Goal: Information Seeking & Learning: Learn about a topic

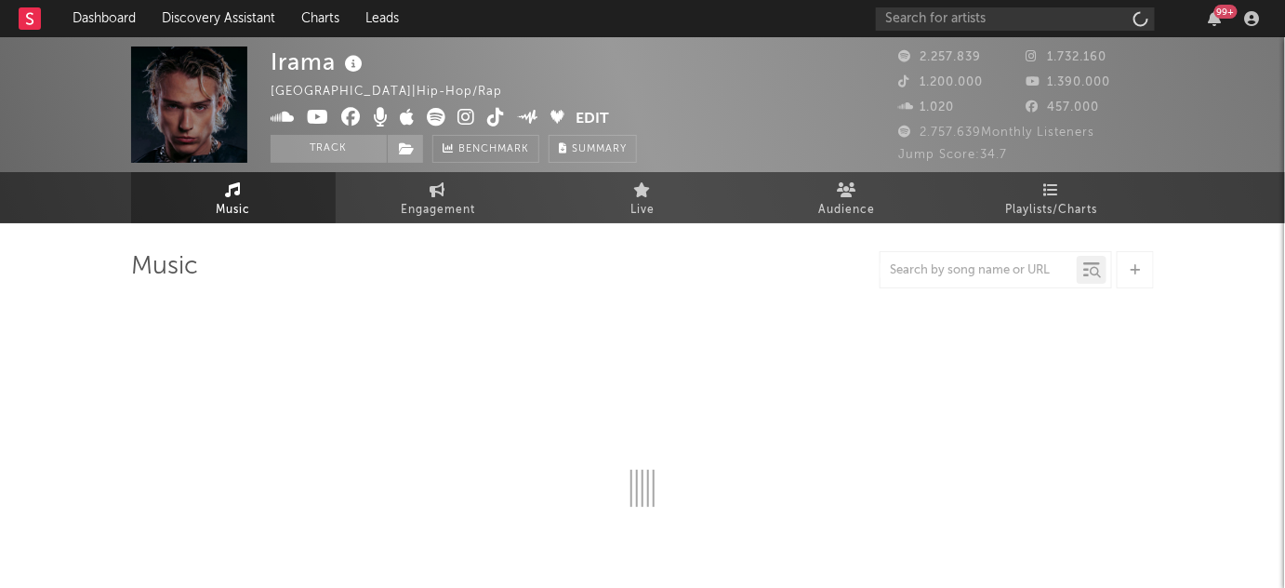
click at [1055, 207] on div "Irama [GEOGRAPHIC_DATA] | Hip-Hop/Rap Edit Track Benchmark Summary 2.257.839 1.…" at bounding box center [642, 130] width 1285 height 186
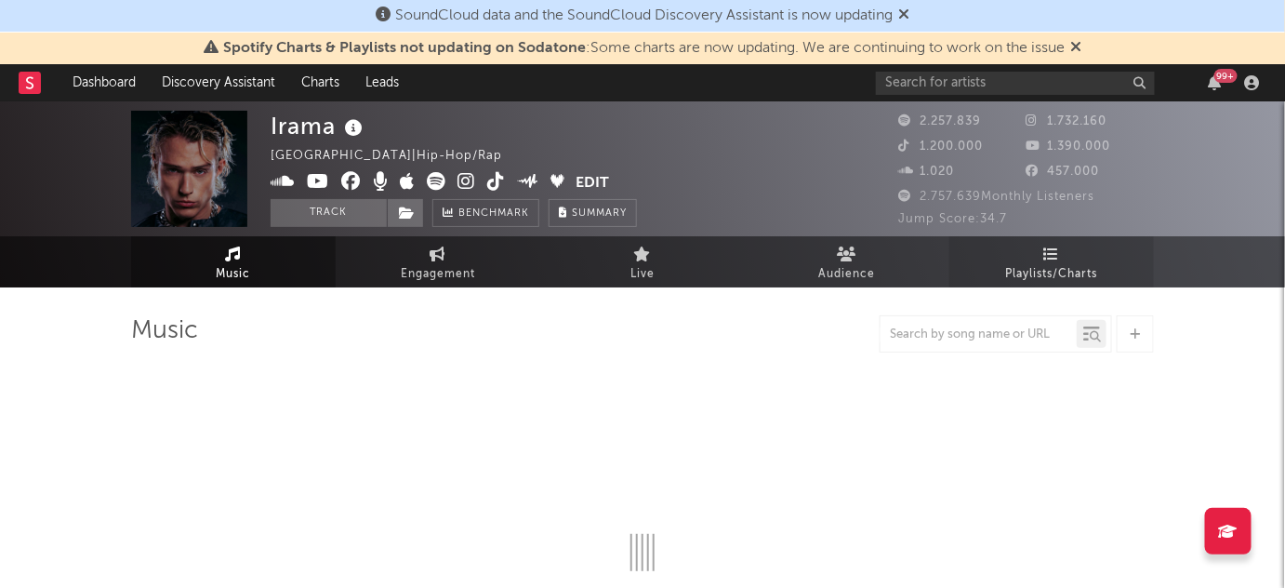
click at [1046, 269] on span "Playlists/Charts" at bounding box center [1052, 274] width 92 height 22
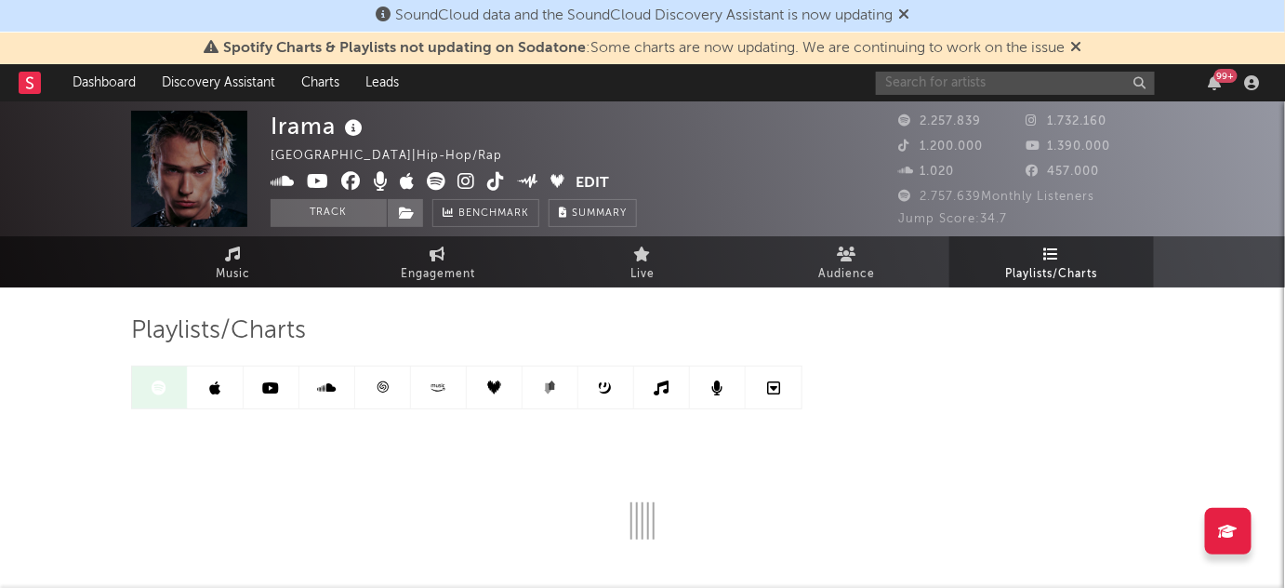
click at [938, 87] on input "text" at bounding box center [1015, 83] width 279 height 23
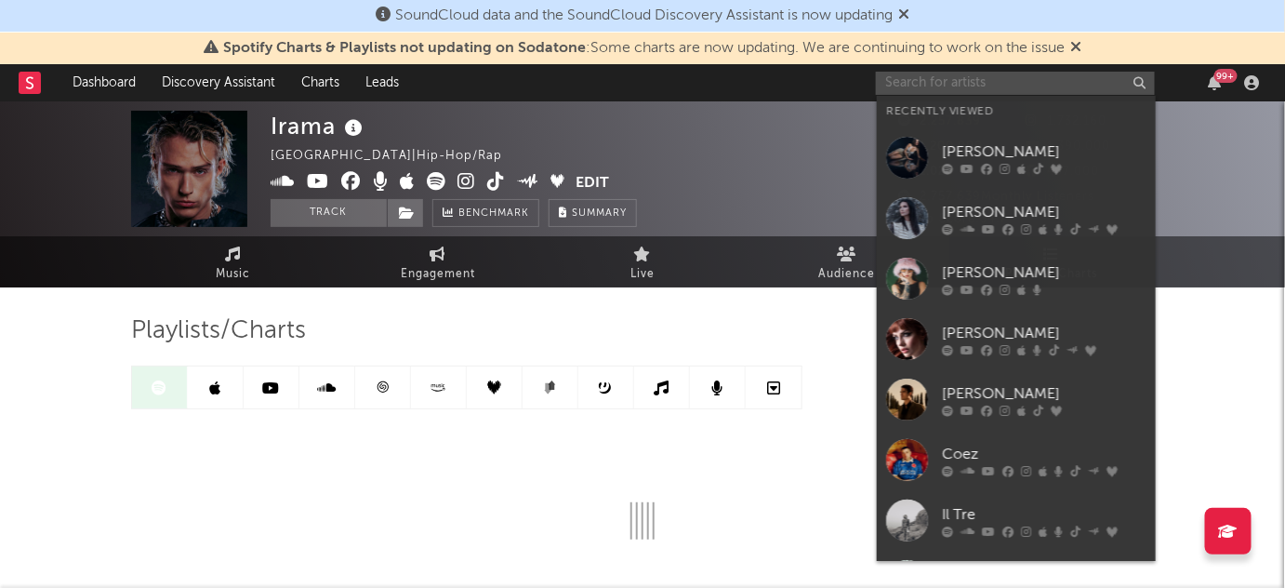
click at [938, 87] on input "text" at bounding box center [1015, 83] width 279 height 23
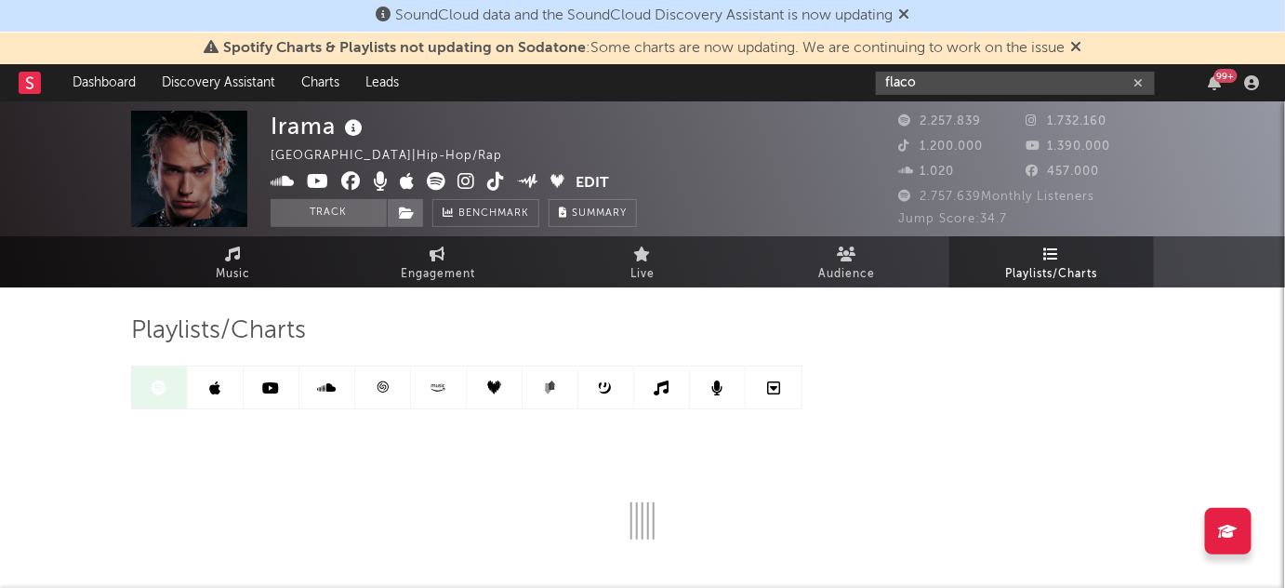
type input "flaco"
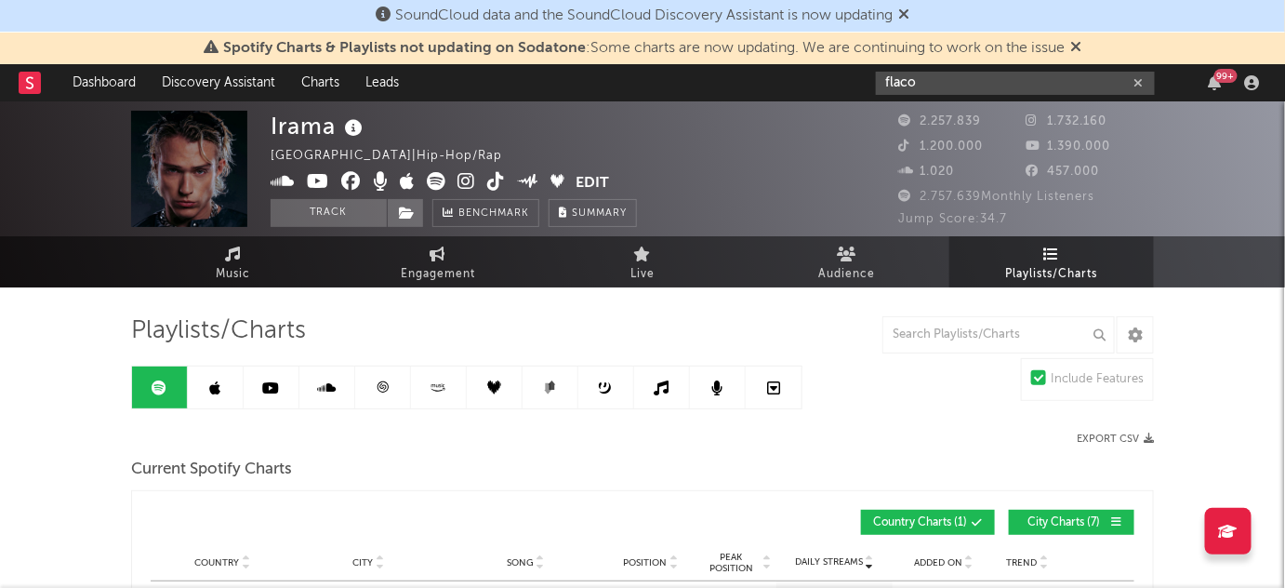
click at [933, 78] on input "flaco" at bounding box center [1015, 83] width 279 height 23
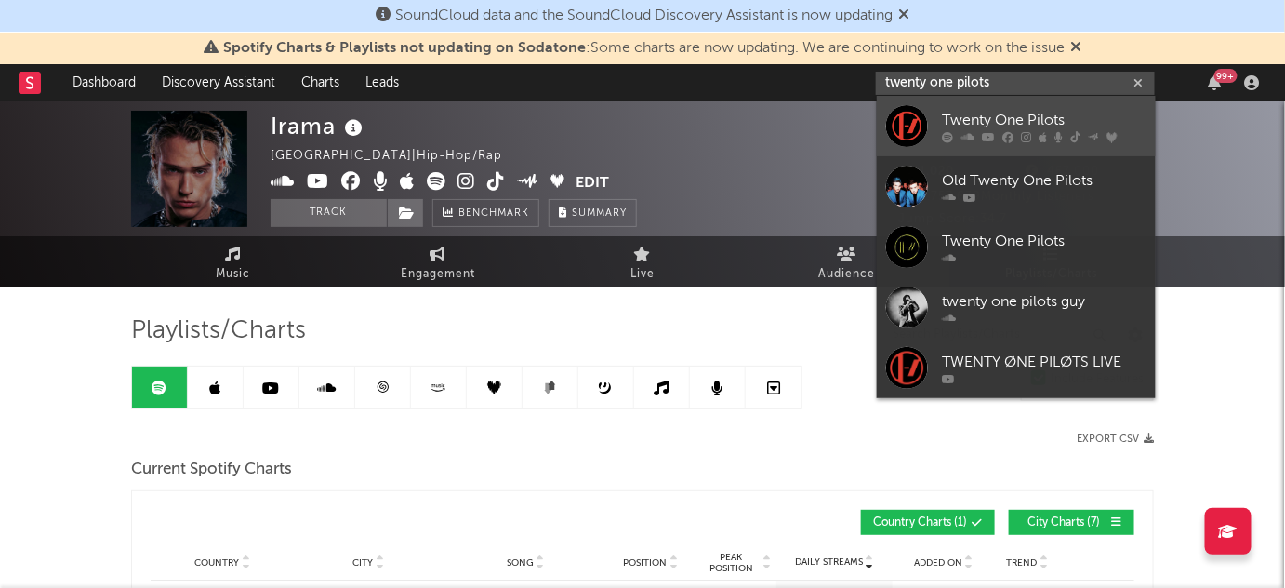
type input "twenty one pilots"
click at [984, 129] on div "Twenty One Pilots" at bounding box center [1044, 120] width 205 height 22
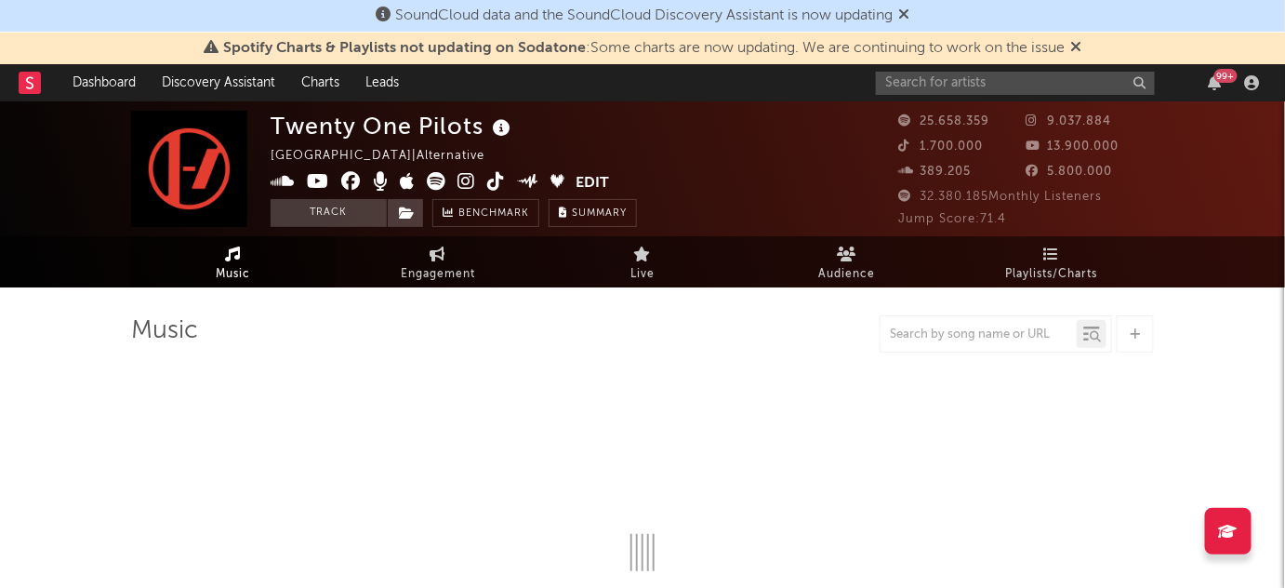
select select "6m"
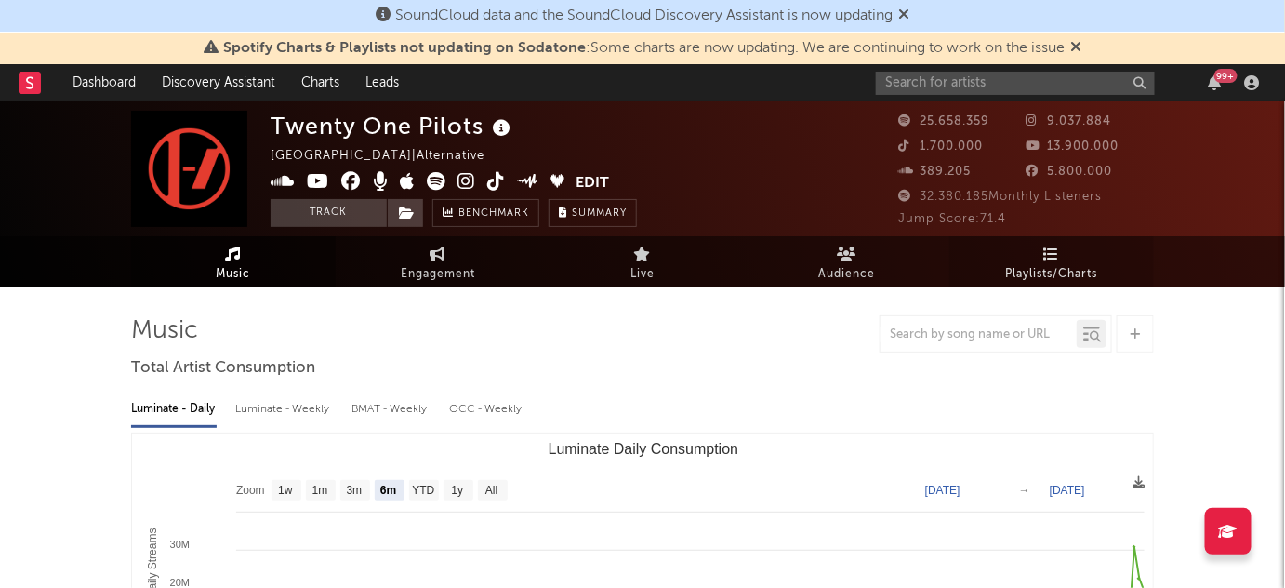
click at [1057, 272] on span "Playlists/Charts" at bounding box center [1052, 274] width 92 height 22
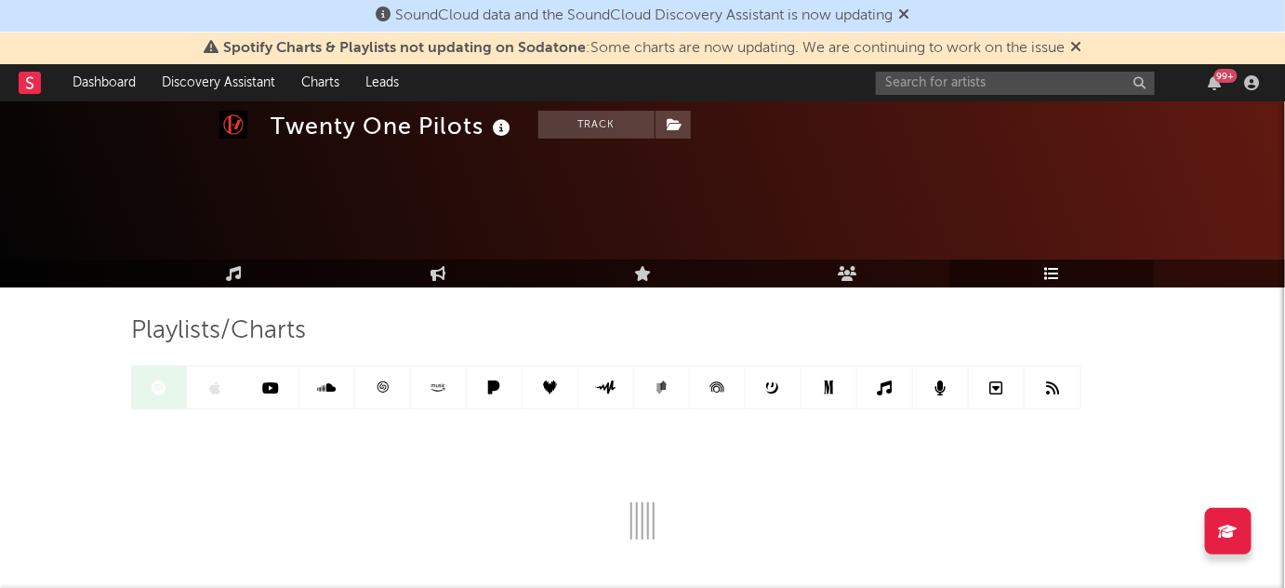
scroll to position [127, 0]
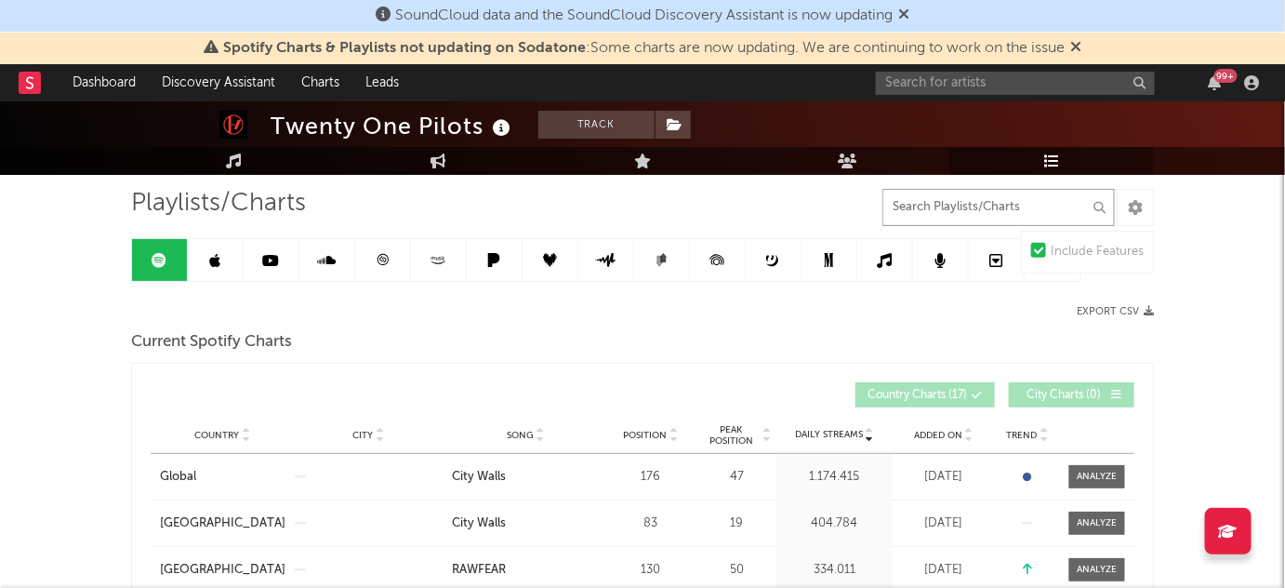
click at [949, 197] on input "text" at bounding box center [999, 207] width 233 height 37
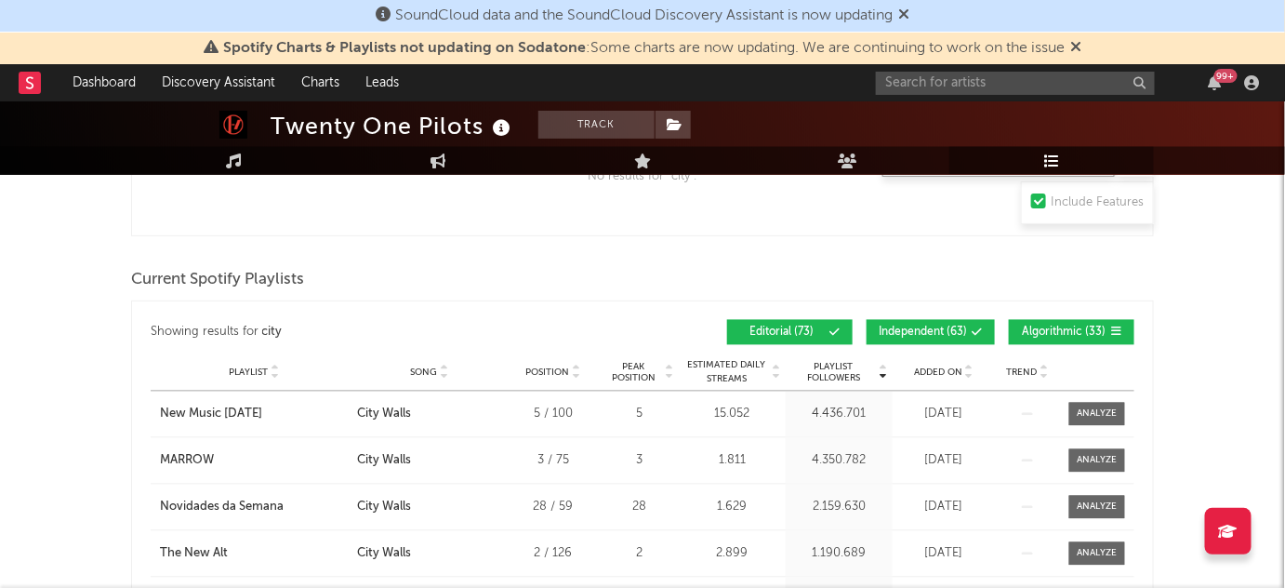
scroll to position [1154, 0]
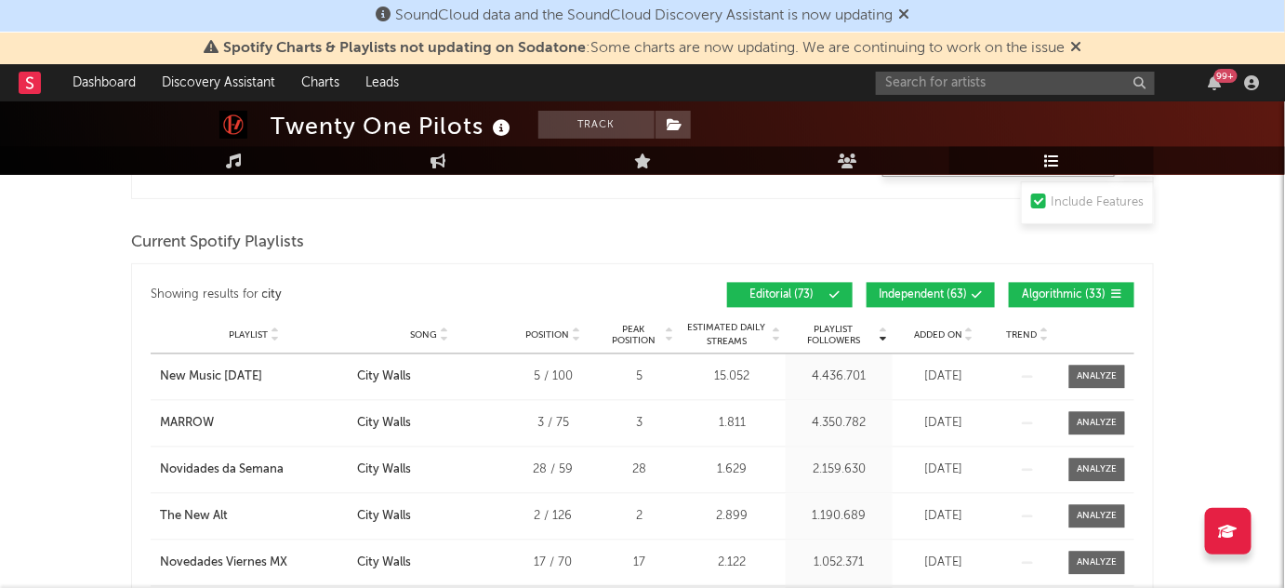
type input "city"
click at [915, 290] on span "Independent ( 63 )" at bounding box center [923, 295] width 88 height 11
click at [1046, 290] on span "Algorithmic ( 33 )" at bounding box center [1064, 295] width 86 height 11
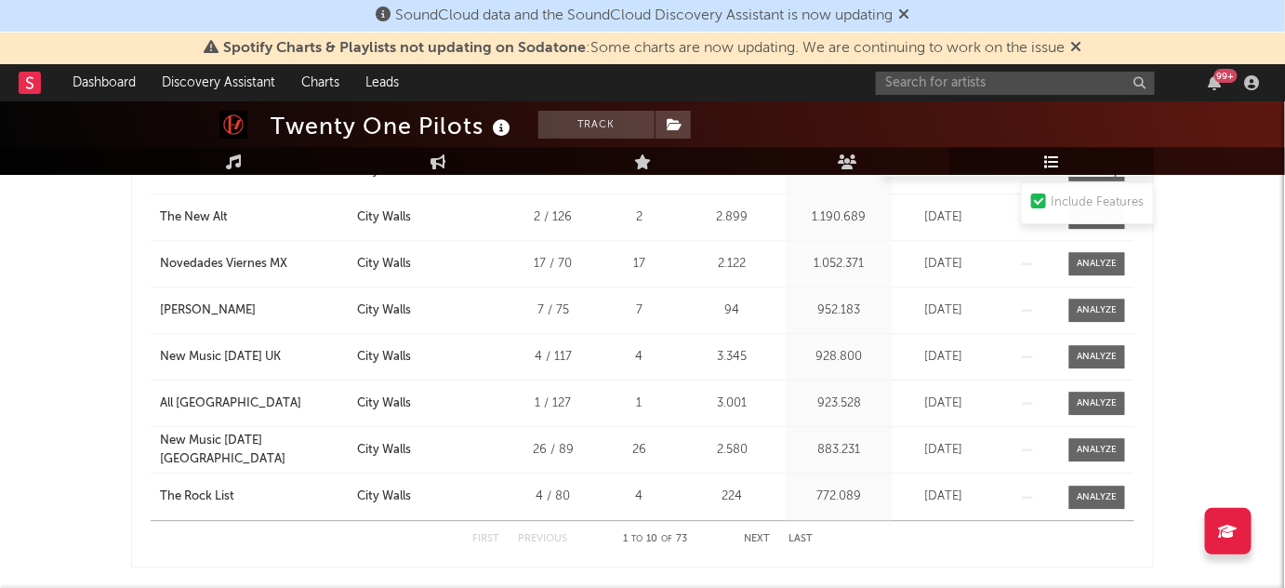
scroll to position [1456, 0]
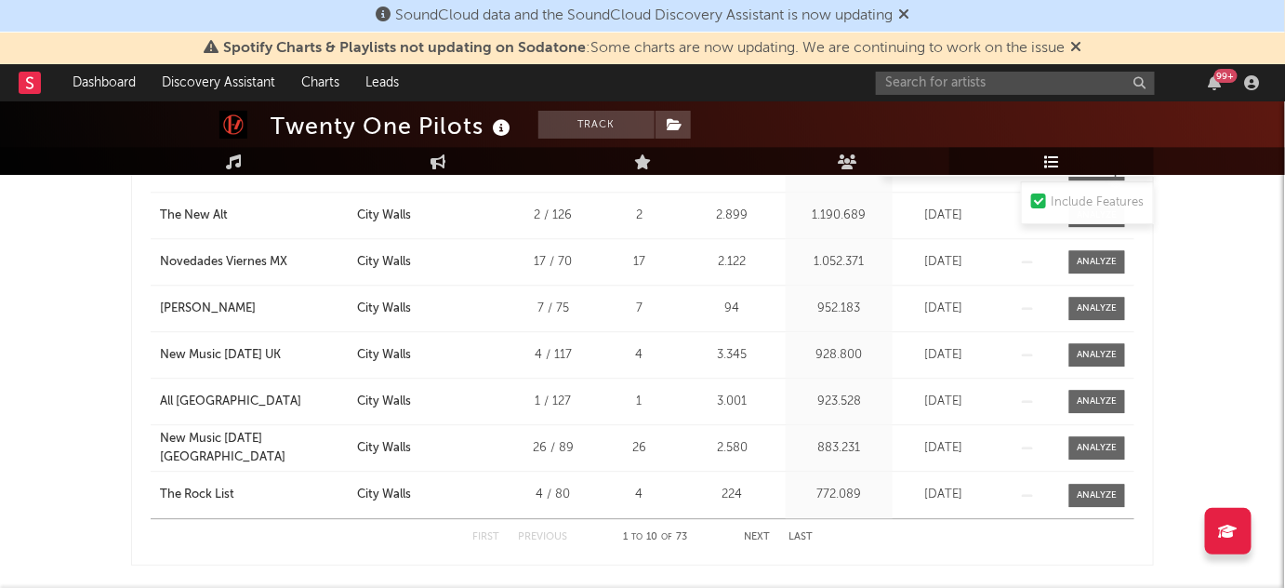
click at [753, 532] on button "Next" at bounding box center [757, 537] width 26 height 10
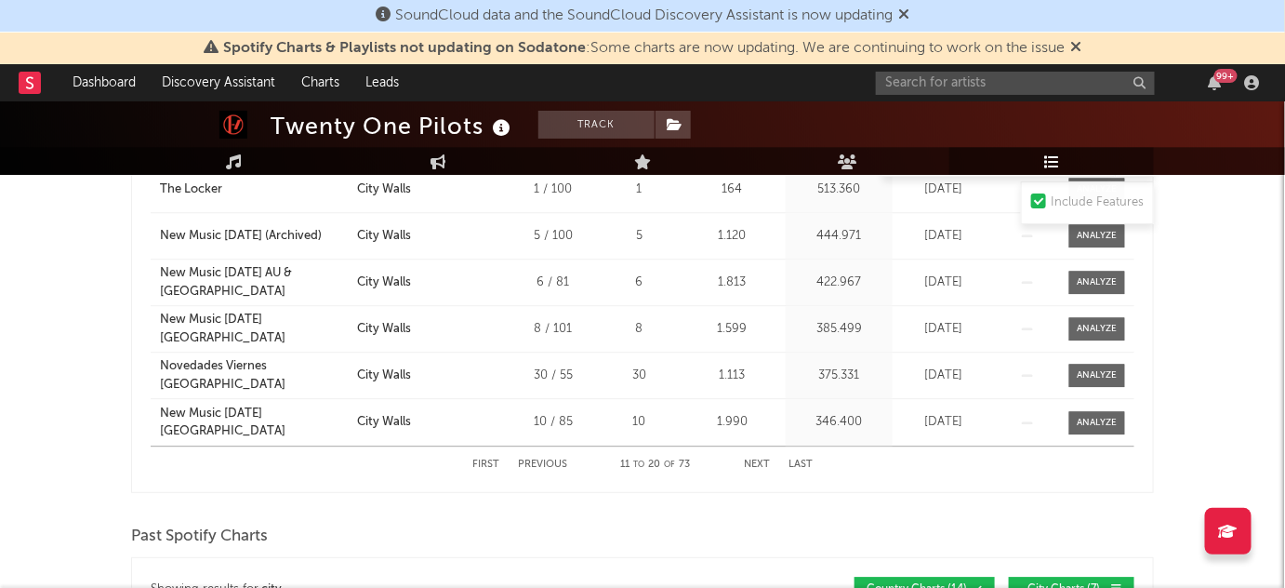
scroll to position [1530, 0]
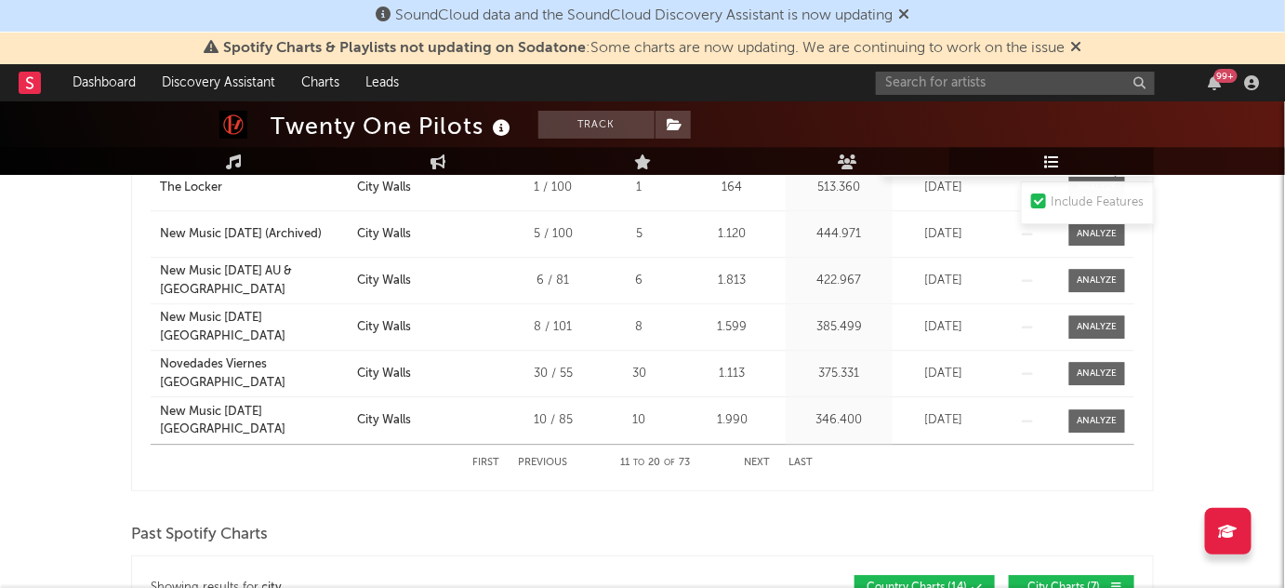
click at [758, 459] on button "Next" at bounding box center [757, 463] width 26 height 10
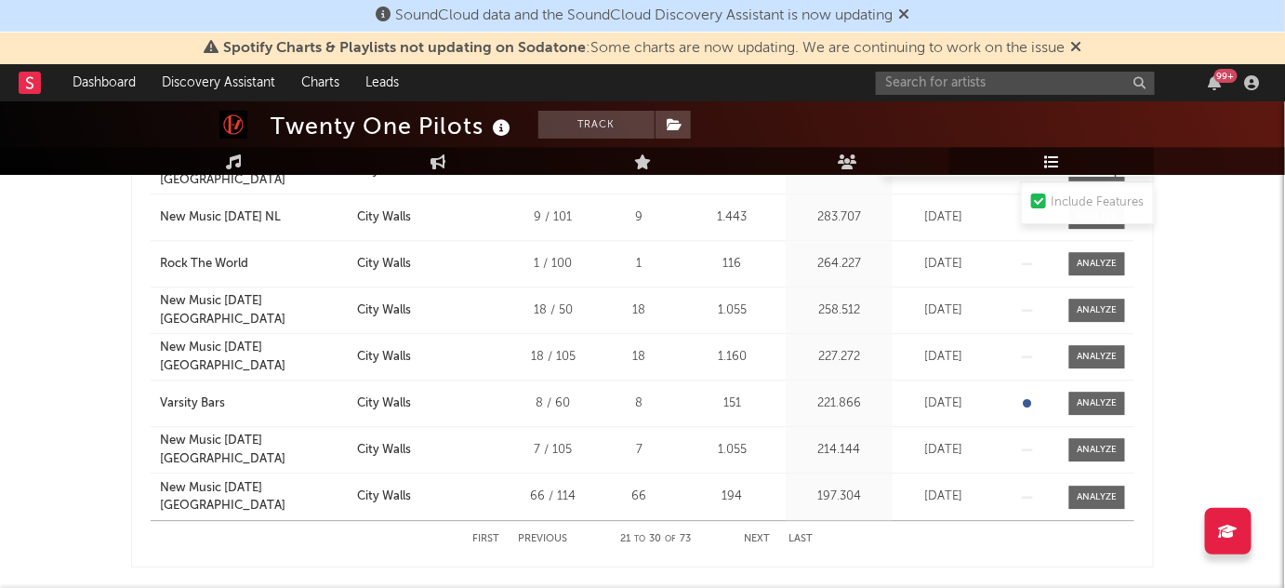
scroll to position [1538, 0]
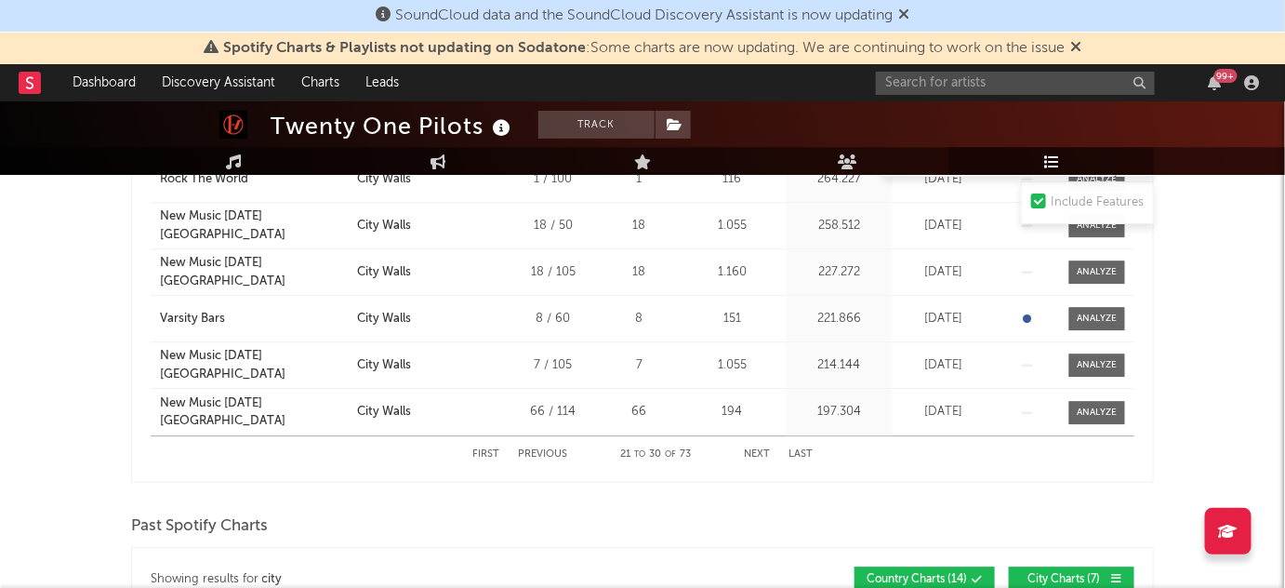
click at [755, 449] on button "Next" at bounding box center [757, 454] width 26 height 10
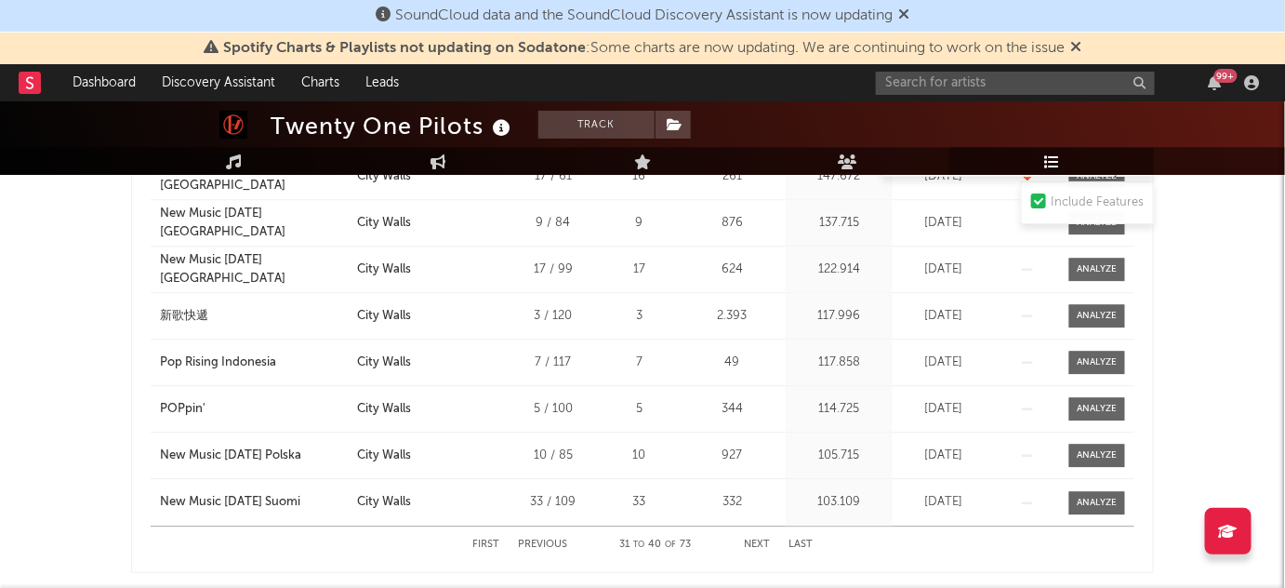
scroll to position [1471, 0]
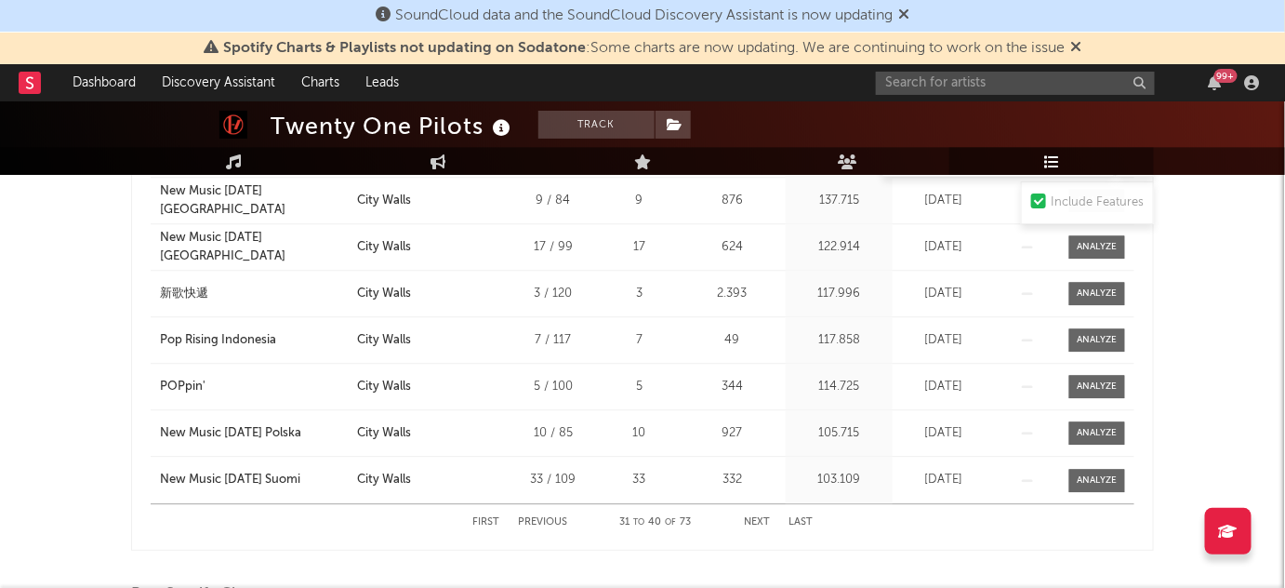
click at [753, 517] on button "Next" at bounding box center [757, 522] width 26 height 10
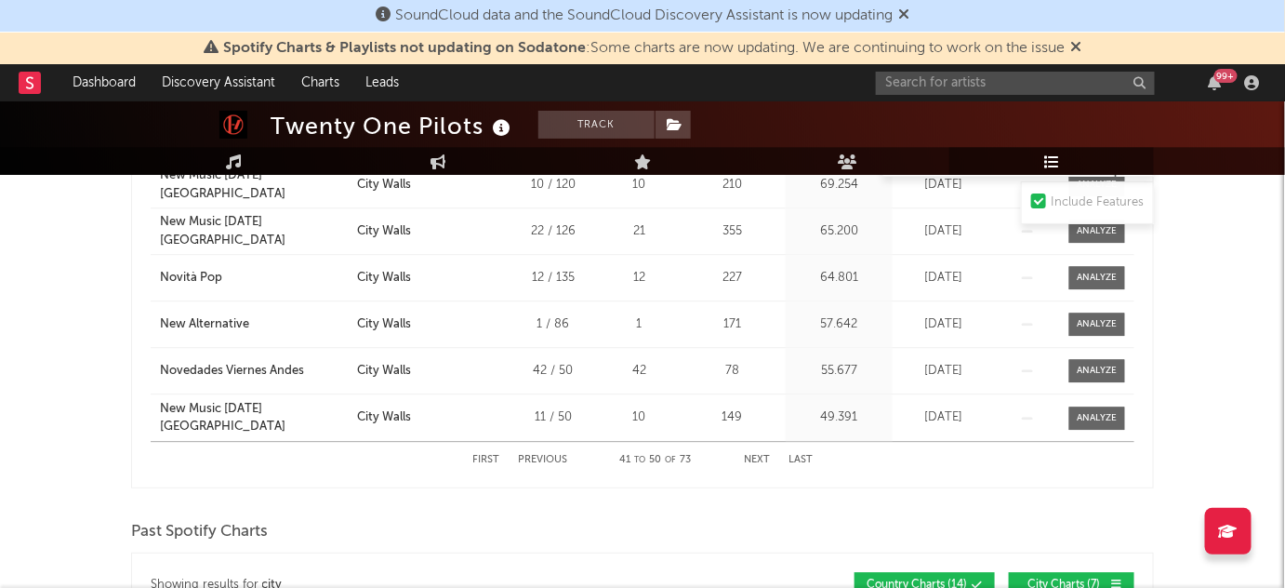
scroll to position [1540, 0]
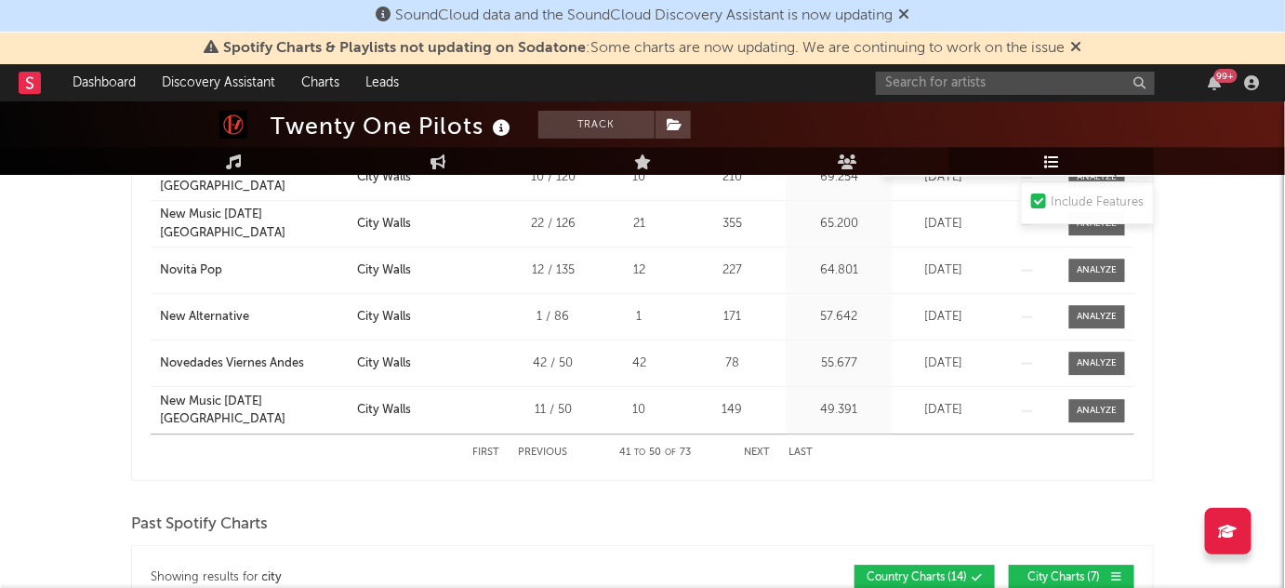
click at [747, 447] on button "Next" at bounding box center [757, 452] width 26 height 10
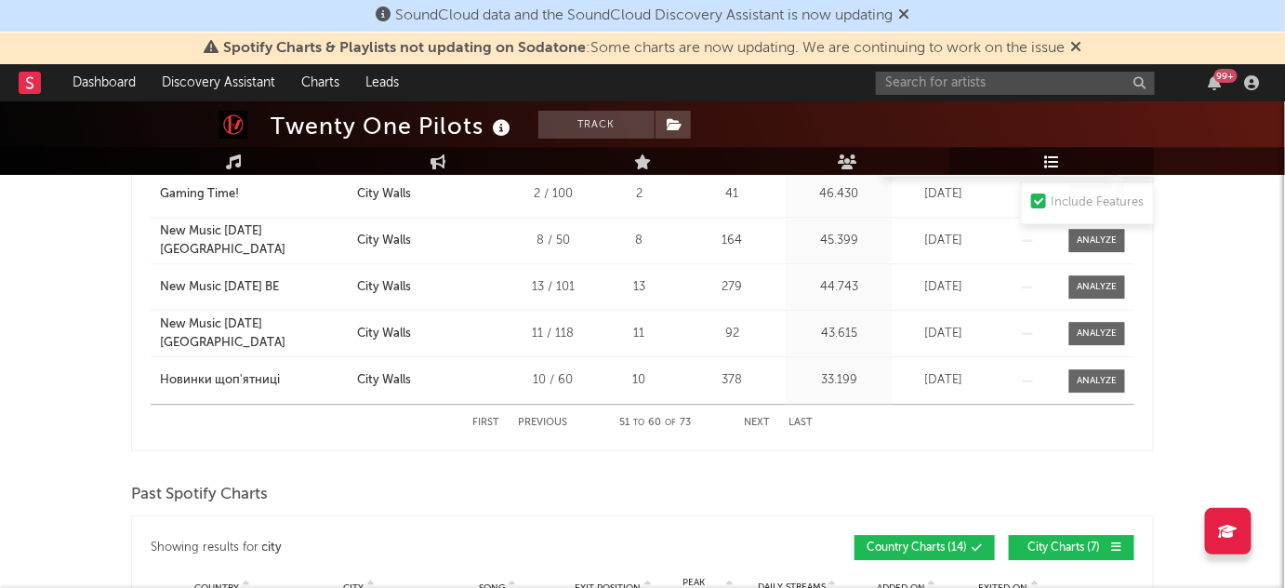
scroll to position [1627, 0]
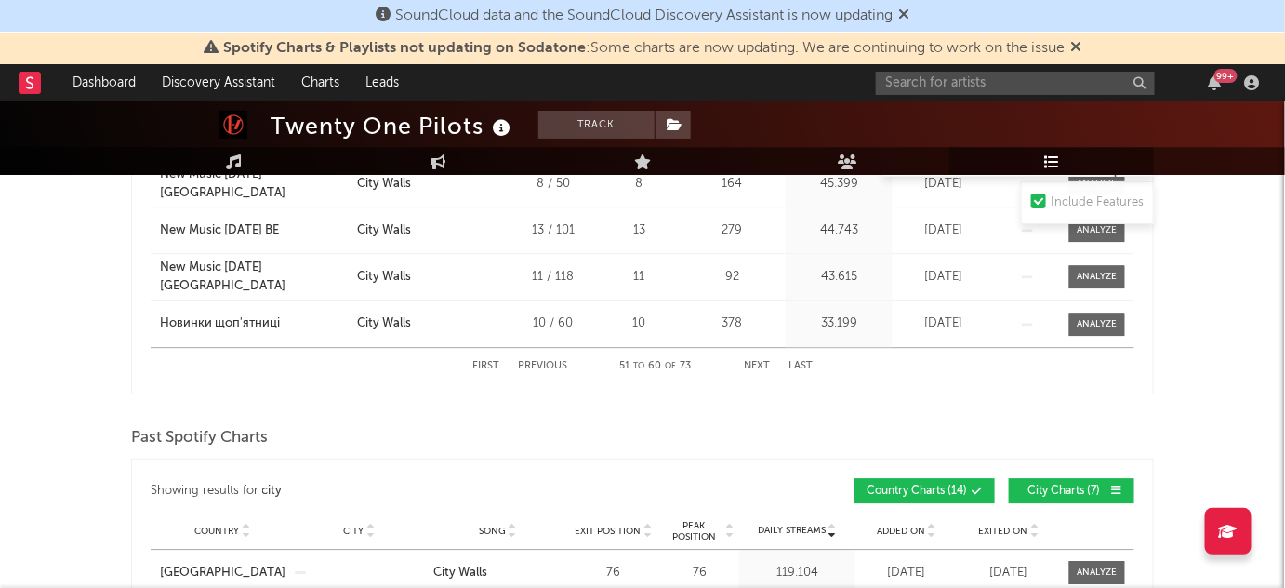
click at [753, 361] on button "Next" at bounding box center [757, 366] width 26 height 10
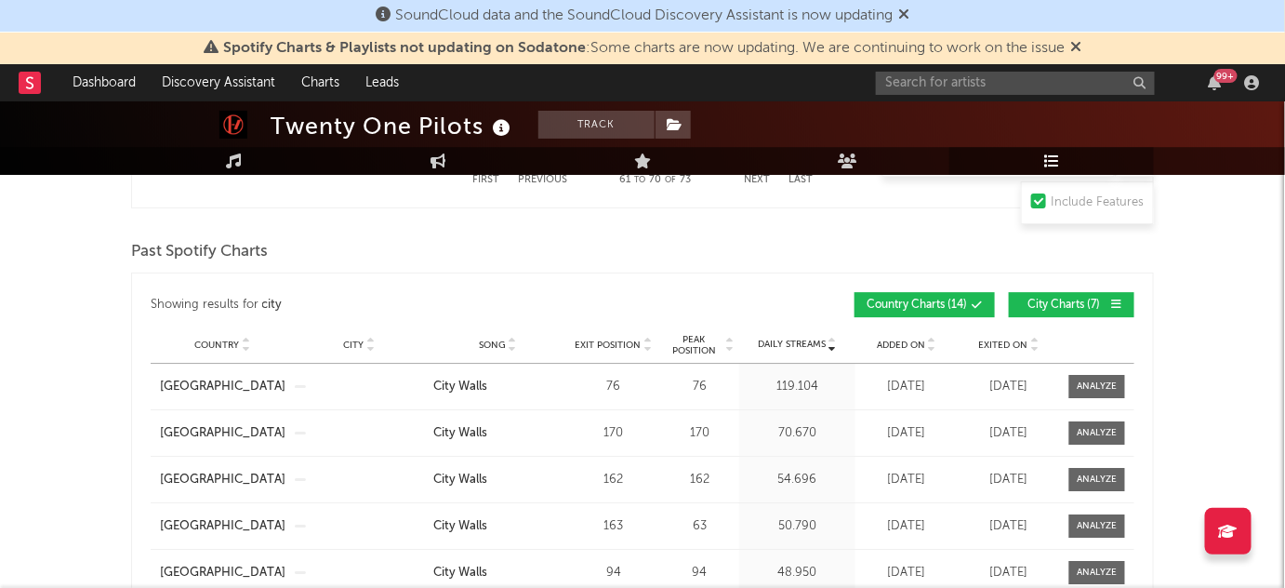
scroll to position [1618, 0]
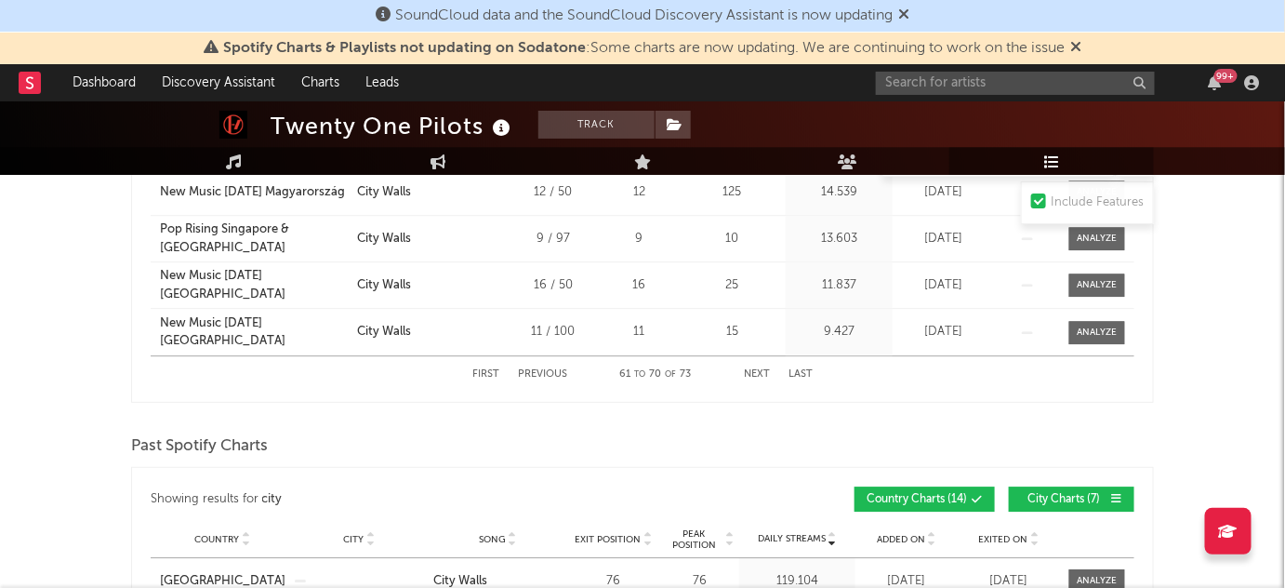
click at [765, 376] on div "First Previous 61 to 70 of 73 Next Last" at bounding box center [642, 374] width 340 height 36
click at [761, 369] on button "Next" at bounding box center [757, 374] width 26 height 10
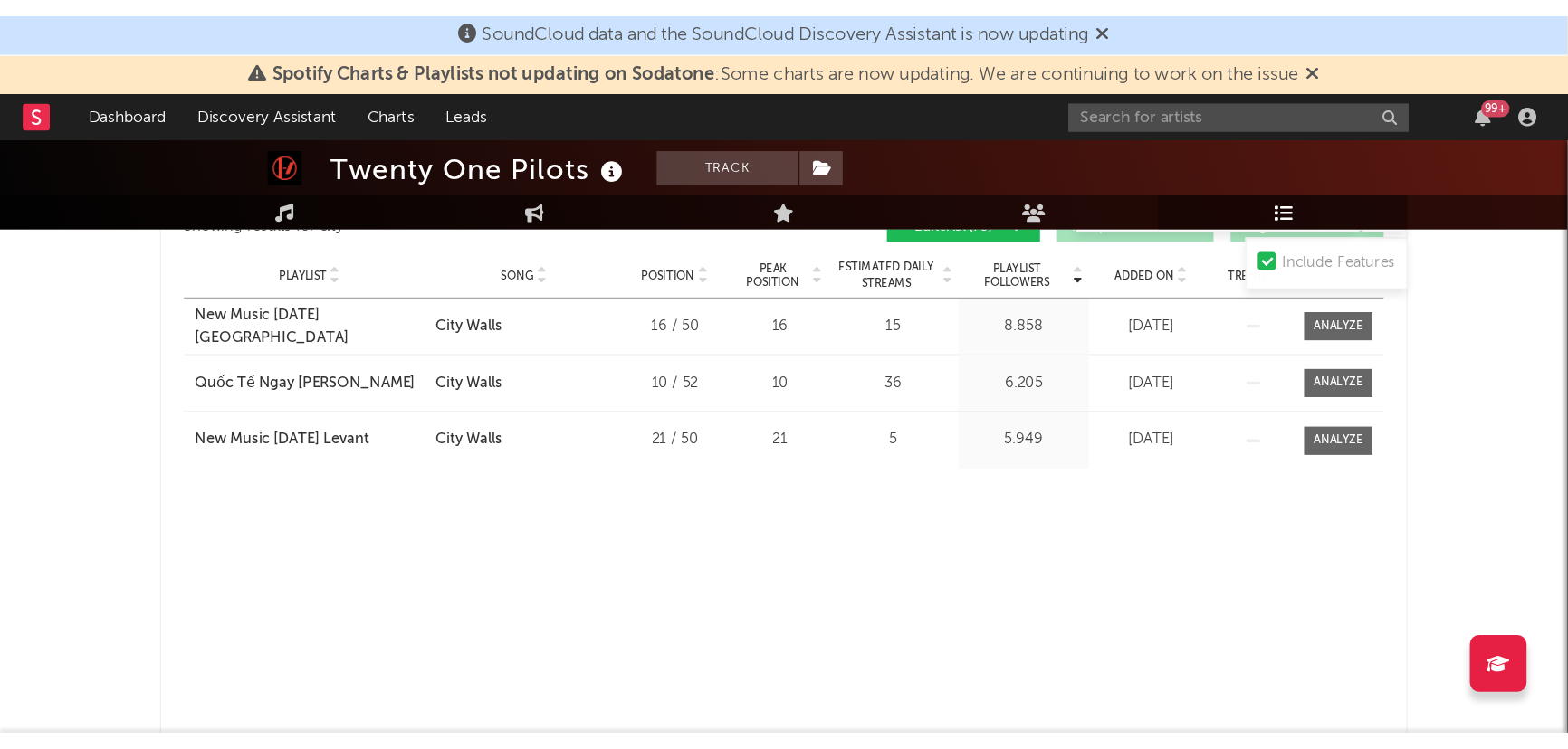
scroll to position [1242, 0]
